Goal: Task Accomplishment & Management: Use online tool/utility

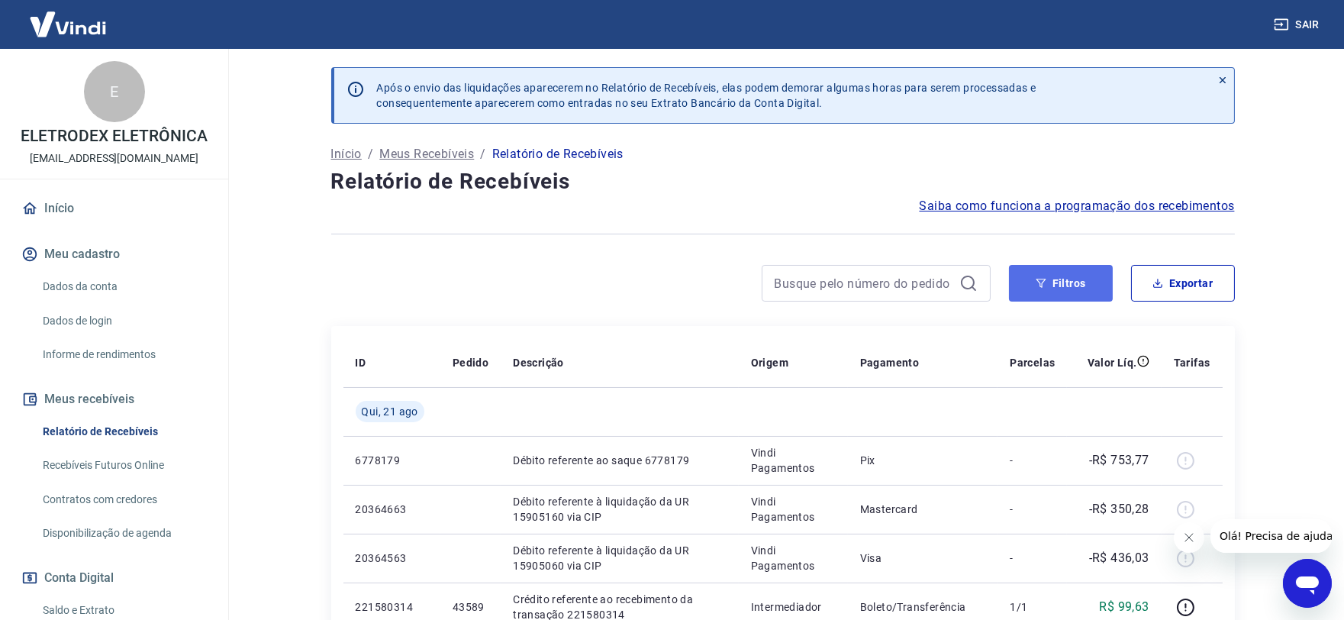
click at [1082, 286] on button "Filtros" at bounding box center [1061, 283] width 104 height 37
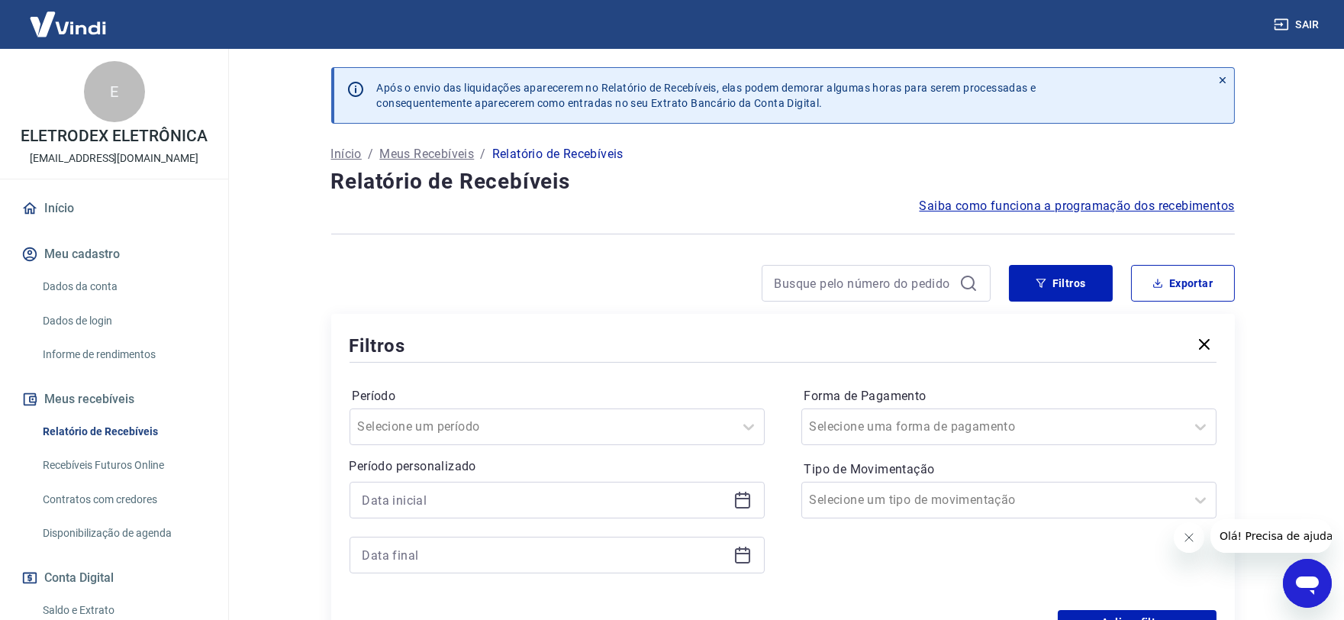
click at [744, 493] on icon at bounding box center [743, 500] width 18 height 18
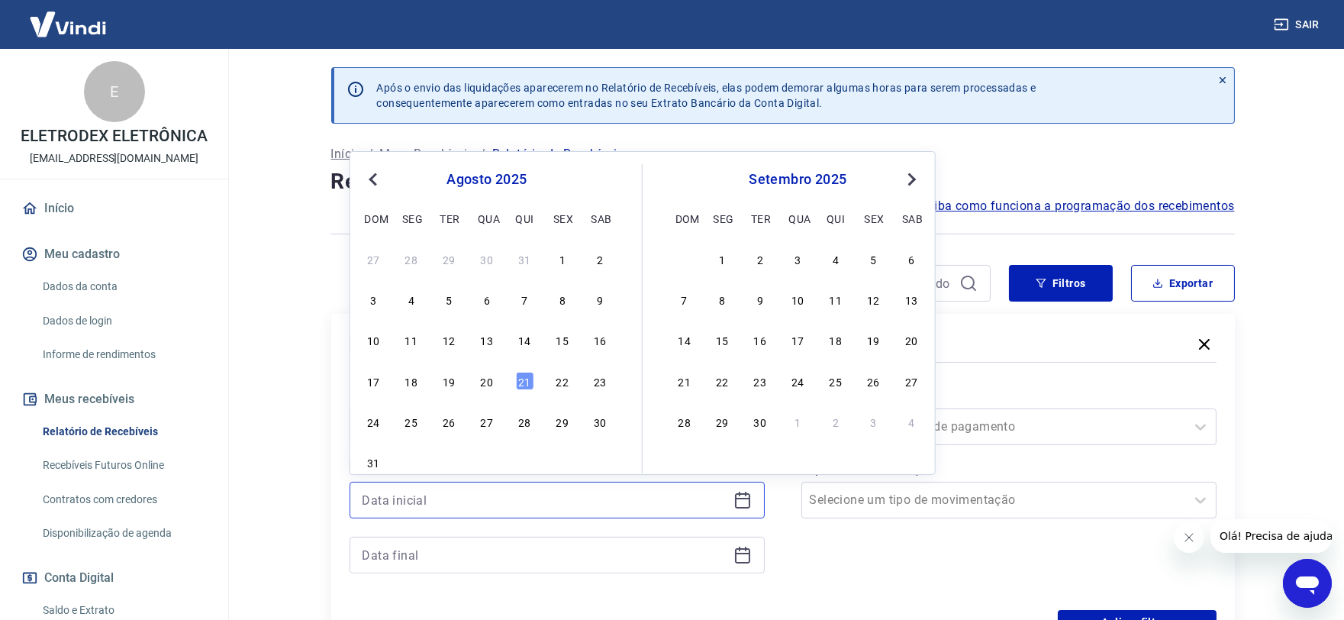
scroll to position [85, 0]
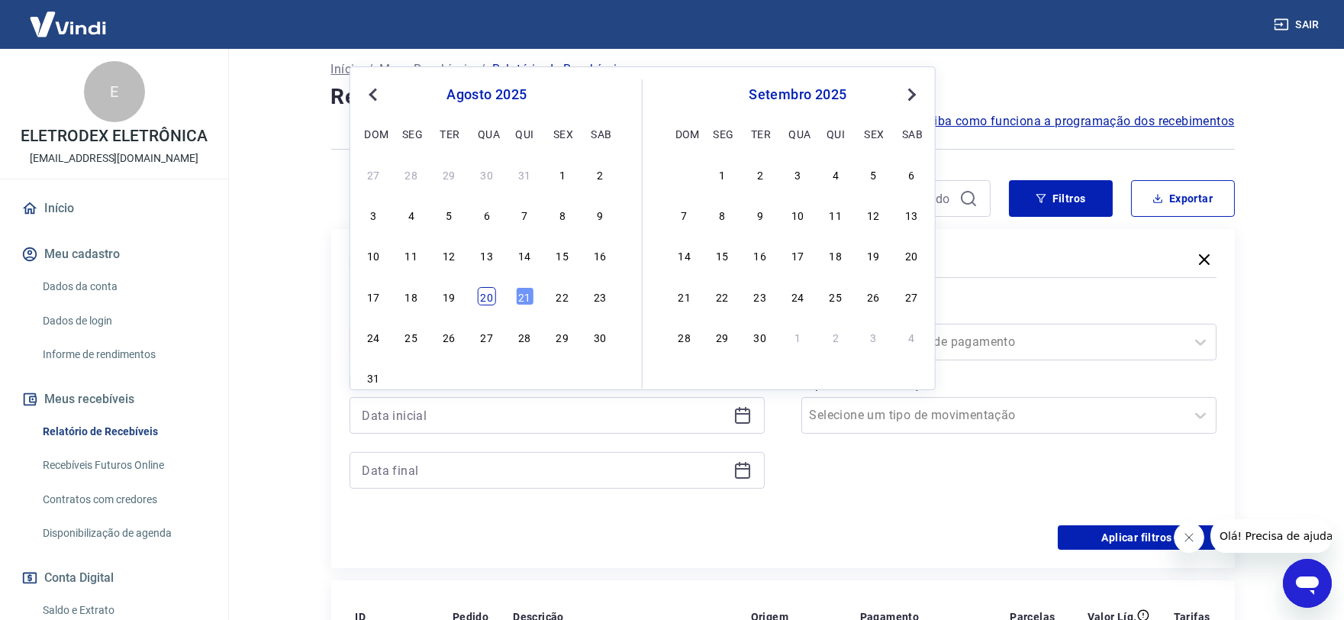
click at [486, 302] on div "20" at bounding box center [487, 296] width 18 height 18
type input "[DATE]"
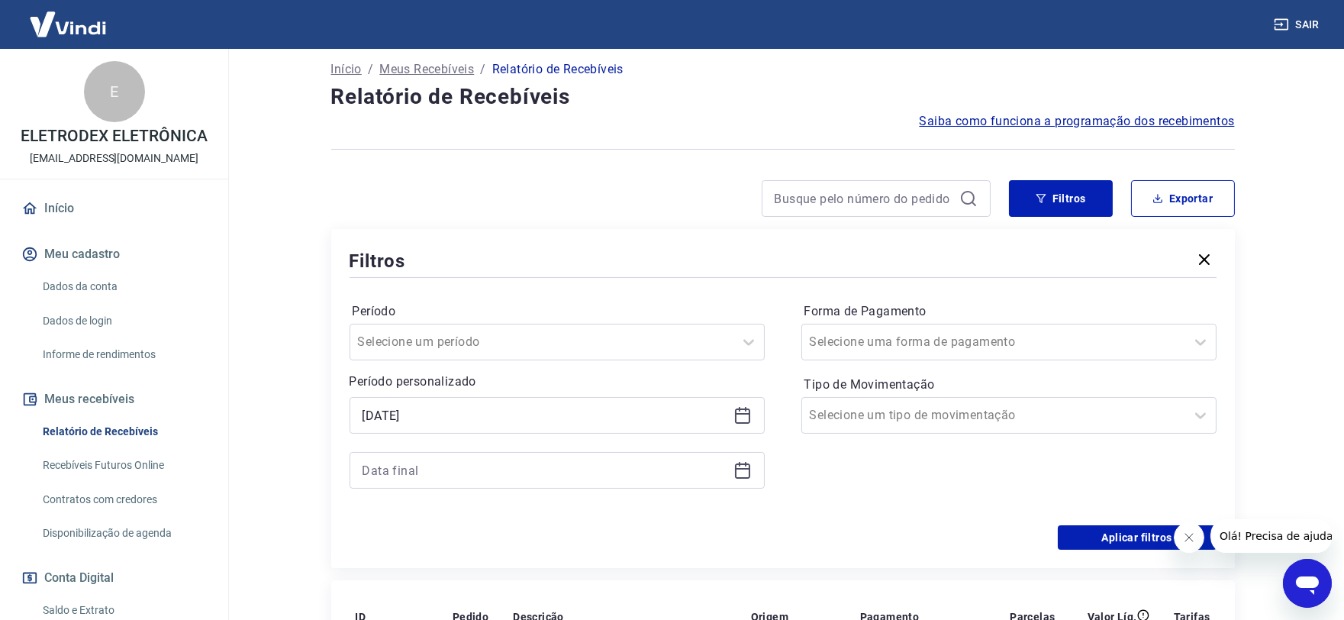
click at [739, 467] on icon at bounding box center [743, 470] width 18 height 18
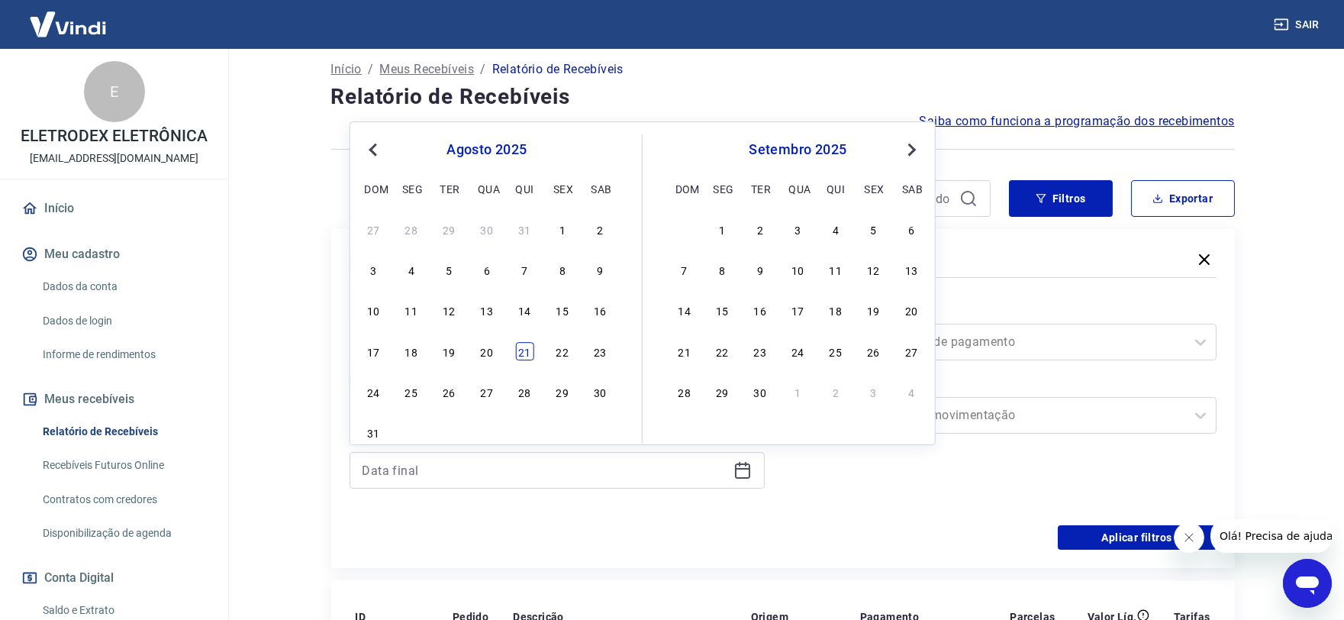
click at [524, 357] on div "21" at bounding box center [524, 351] width 18 height 18
type input "[DATE]"
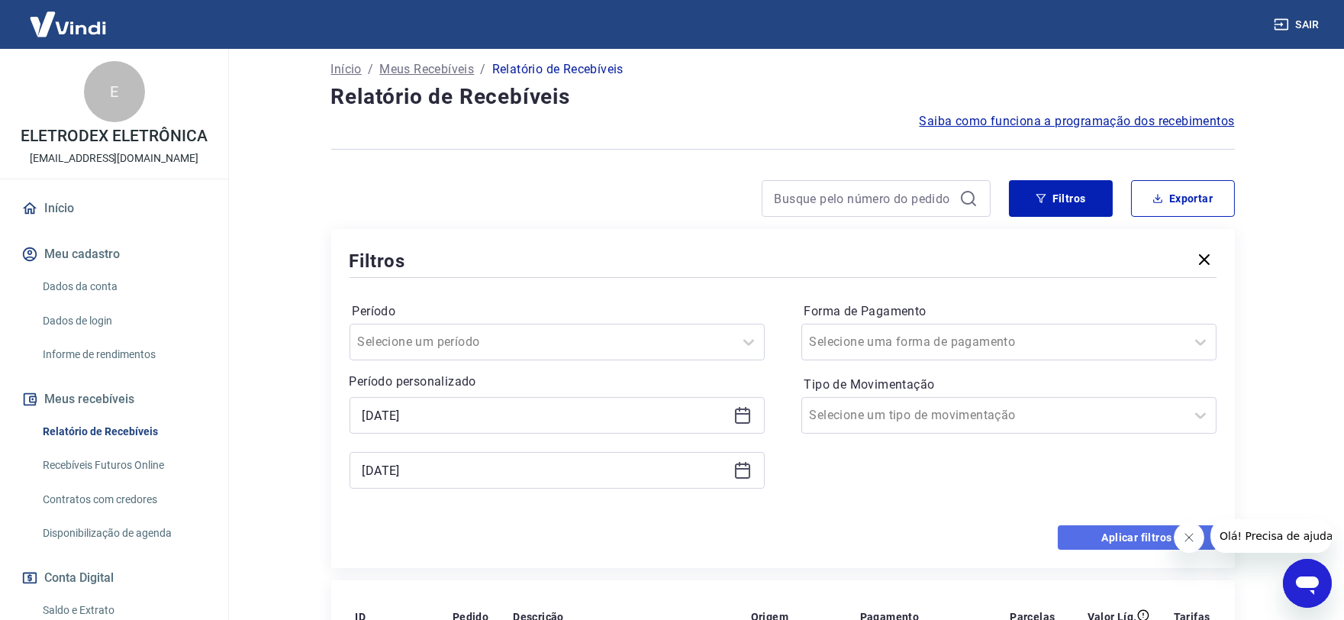
click at [1099, 535] on button "Aplicar filtros" at bounding box center [1137, 537] width 159 height 24
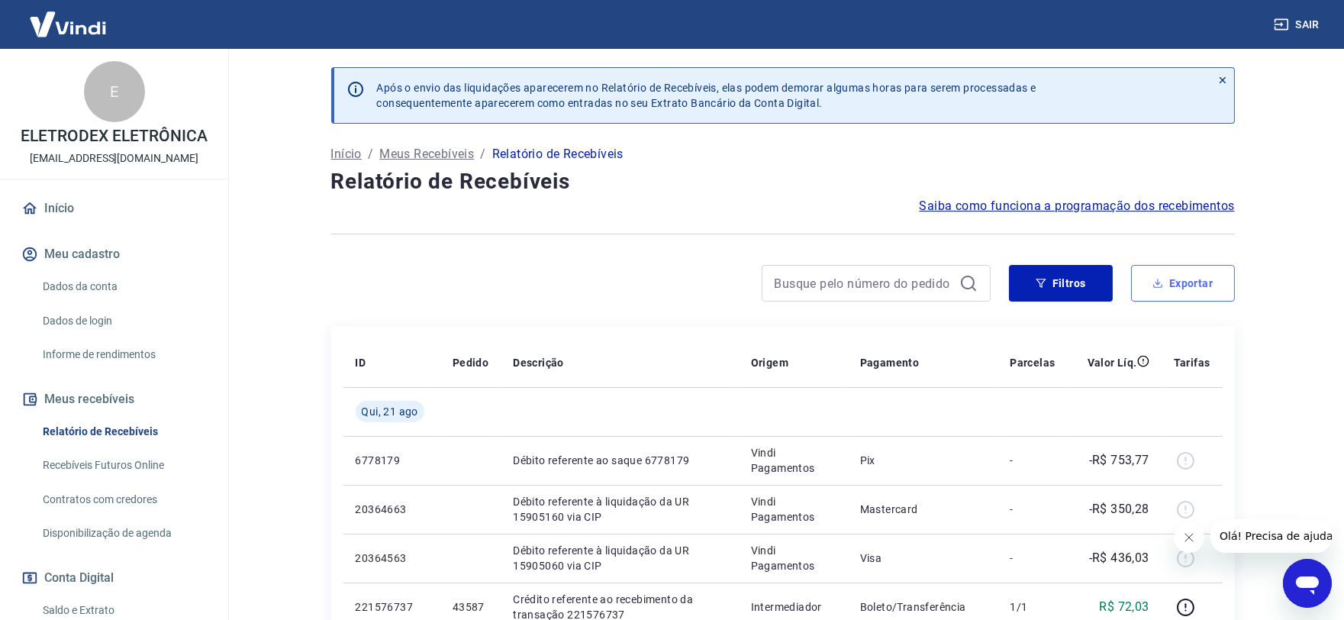
click at [1192, 293] on button "Exportar" at bounding box center [1183, 283] width 104 height 37
type input "[DATE]"
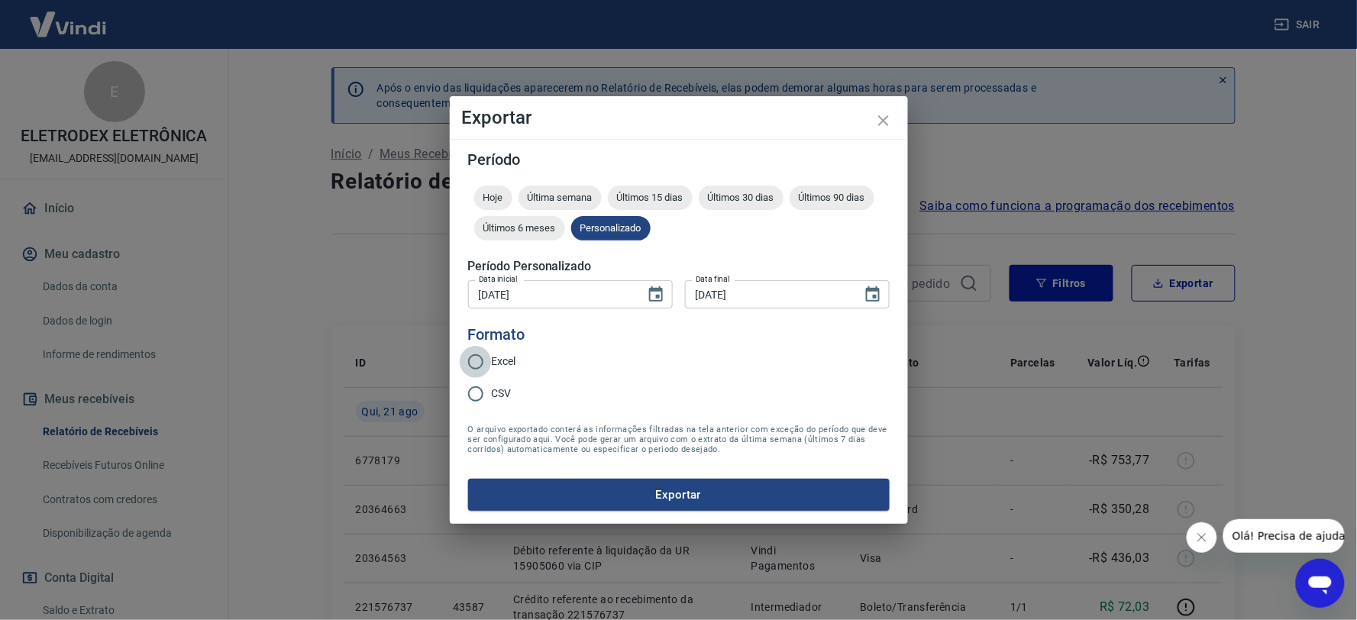
click at [477, 349] on input "Excel" at bounding box center [476, 362] width 32 height 32
radio input "true"
click at [669, 489] on button "Exportar" at bounding box center [678, 495] width 421 height 32
